Goal: Communication & Community: Answer question/provide support

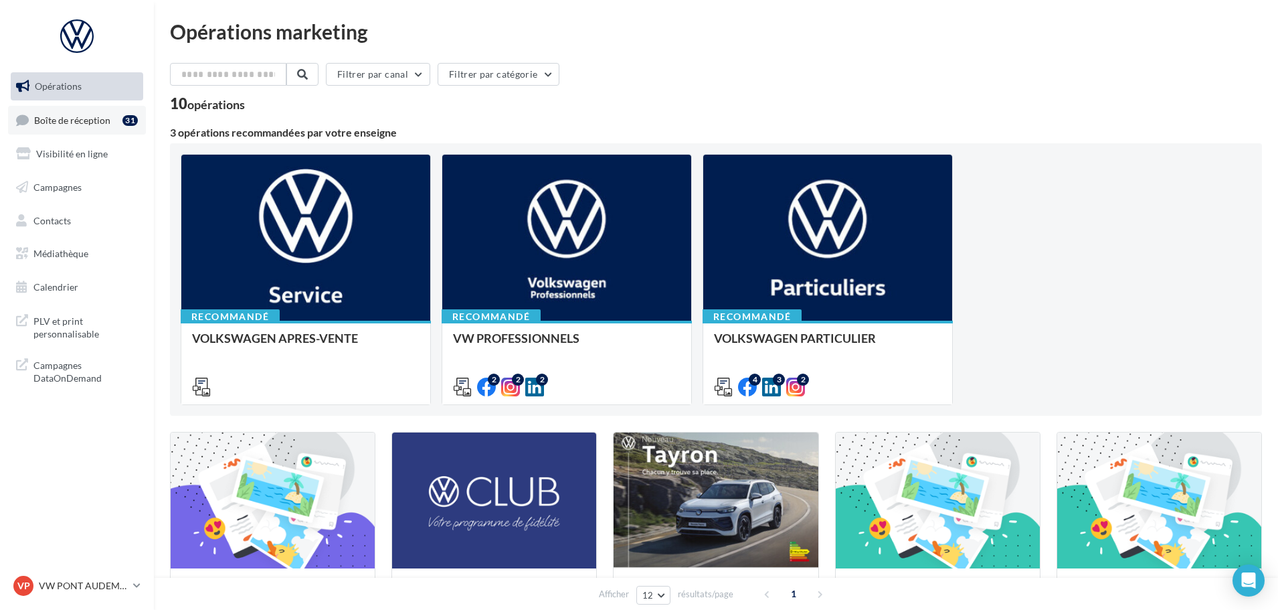
click at [89, 114] on span "Boîte de réception" at bounding box center [72, 119] width 76 height 11
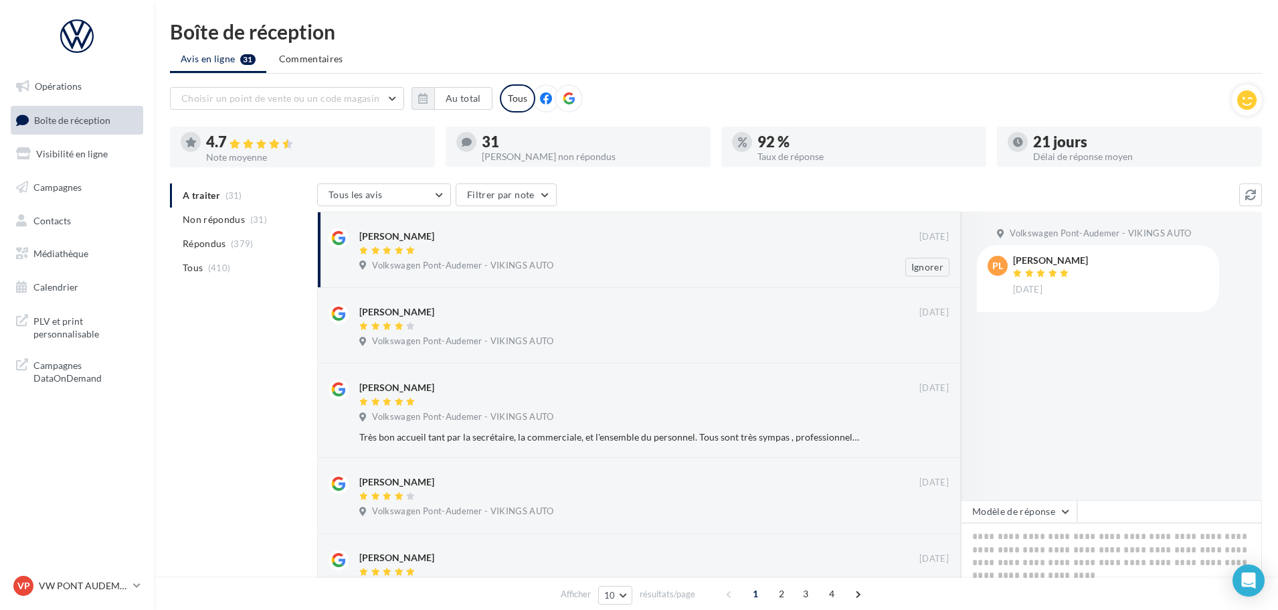
click at [469, 272] on div "Volkswagen Pont-Audemer - VIKINGS AUTO" at bounding box center [654, 267] width 590 height 15
click at [470, 254] on div at bounding box center [639, 251] width 560 height 11
click at [505, 248] on div at bounding box center [639, 251] width 560 height 11
click at [1015, 517] on button "Modèle de réponse" at bounding box center [1019, 511] width 116 height 23
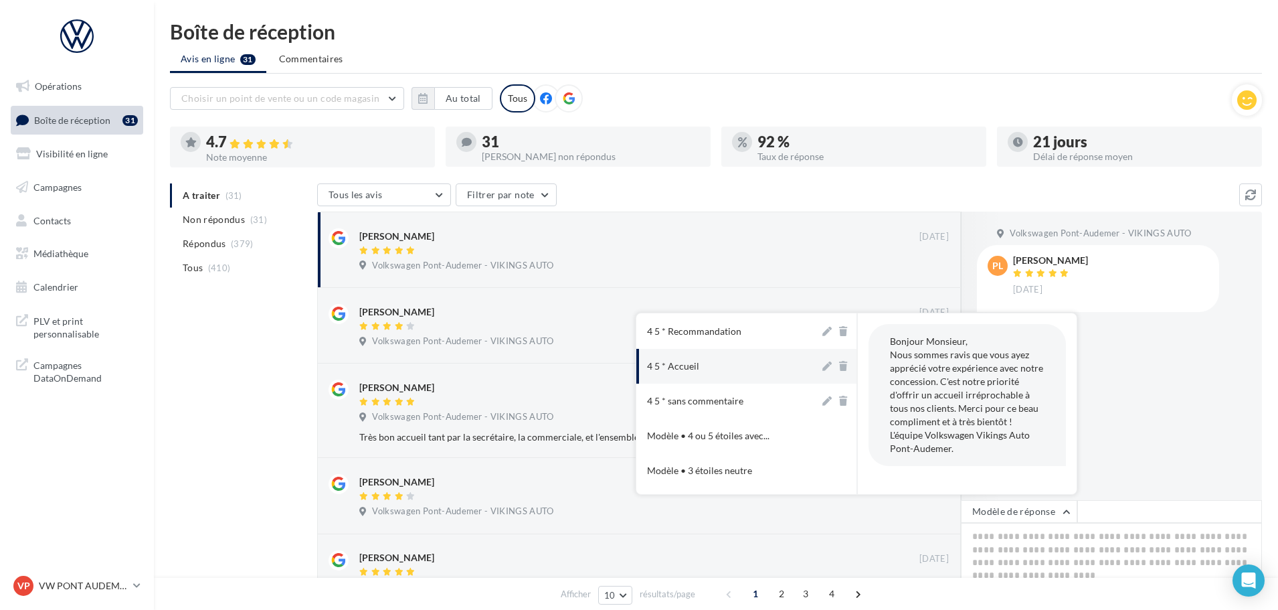
scroll to position [67, 0]
click at [721, 375] on button "4 5 * sans commentaire" at bounding box center [727, 368] width 183 height 35
type textarea "**********"
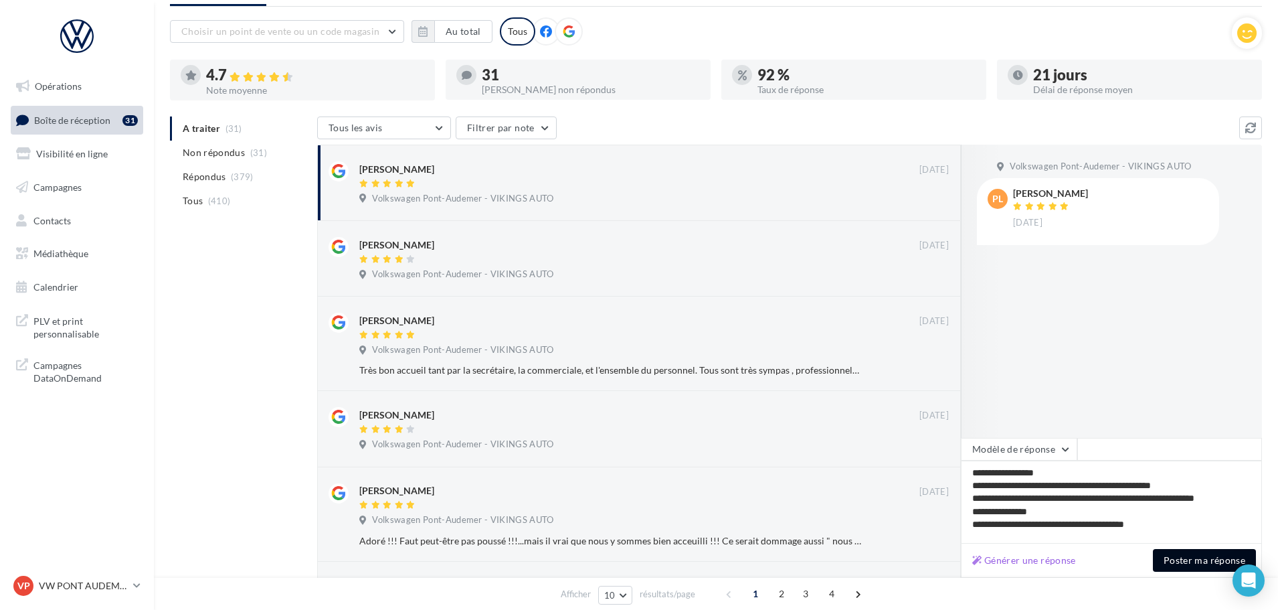
click at [1187, 556] on button "Poster ma réponse" at bounding box center [1204, 560] width 103 height 23
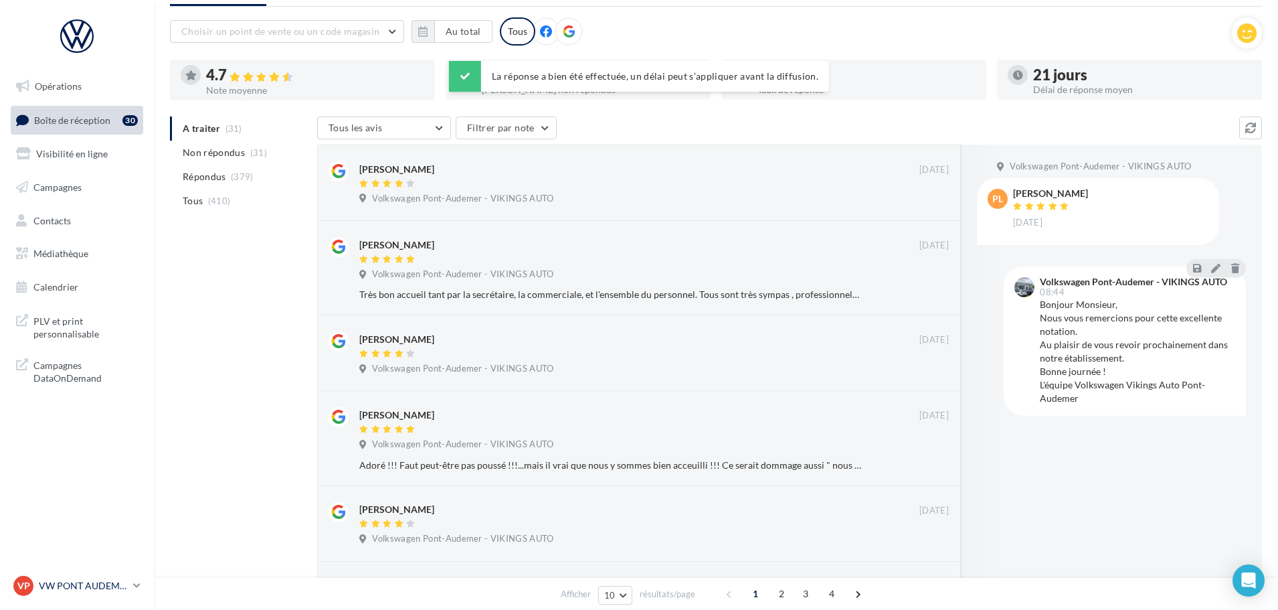
click at [81, 578] on div "VP VW PONT AUDEMER vw-pon-vau" at bounding box center [70, 585] width 114 height 20
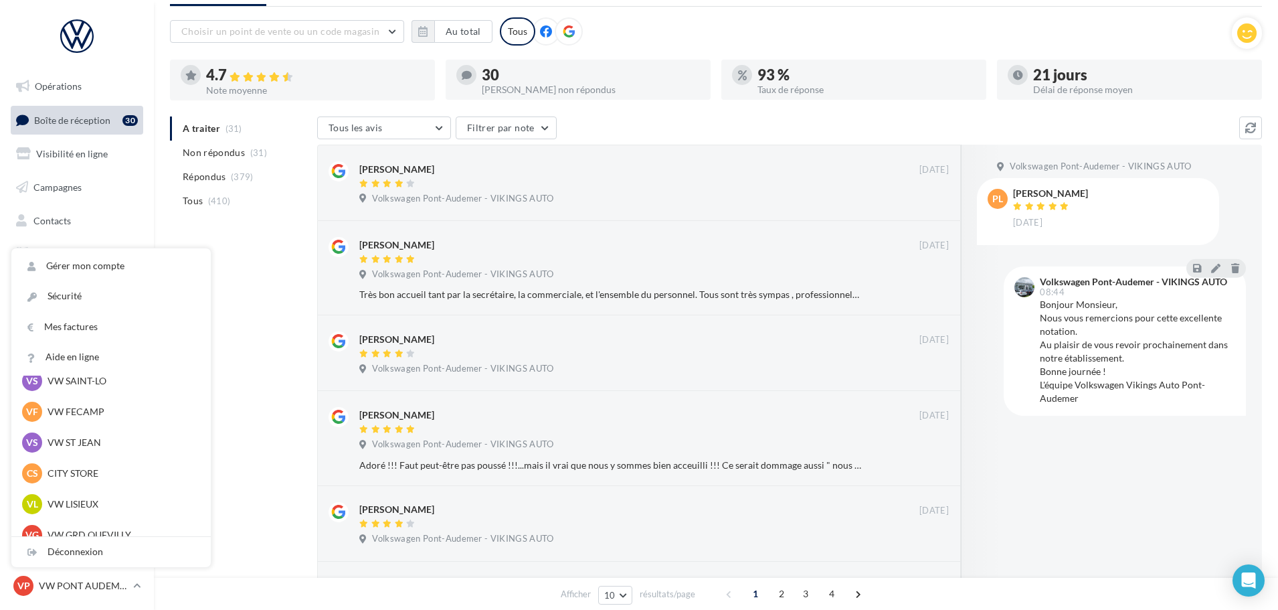
scroll to position [201, 0]
click at [97, 474] on p "VW LISIEUX" at bounding box center [121, 473] width 147 height 13
